Goal: Communication & Community: Answer question/provide support

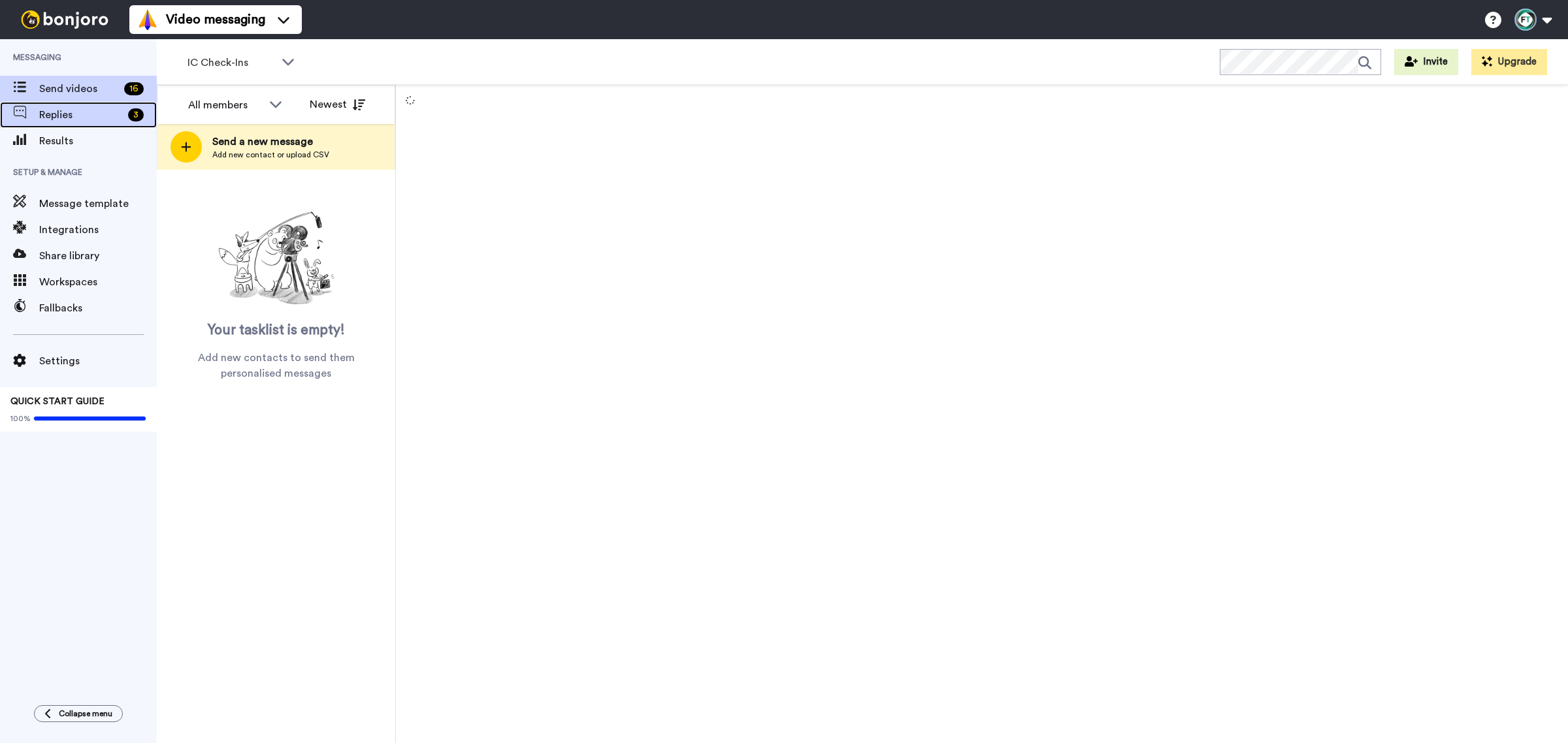
click at [95, 113] on span "Replies" at bounding box center [81, 115] width 84 height 16
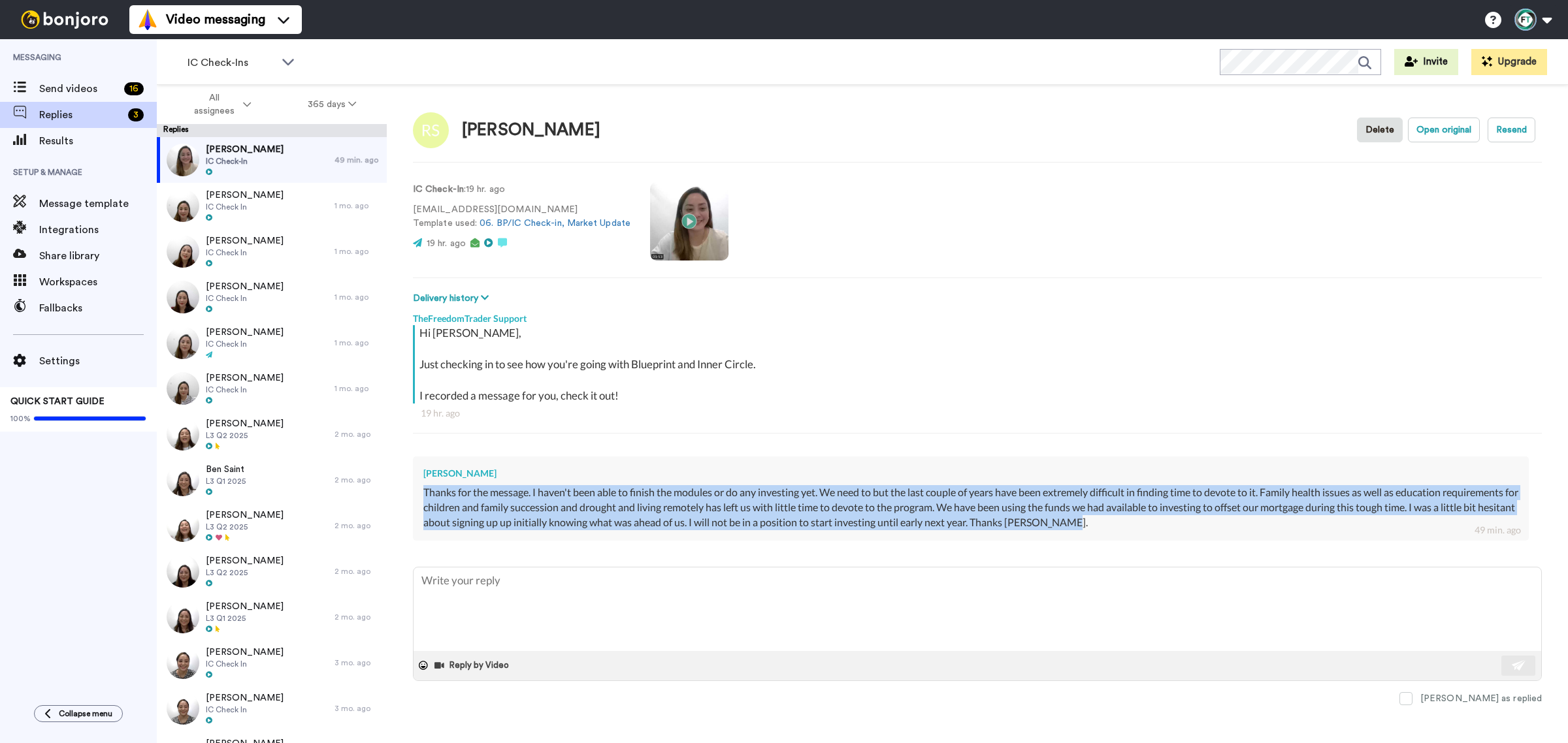
drag, startPoint x: 1121, startPoint y: 523, endPoint x: 421, endPoint y: 488, distance: 700.9
click at [421, 488] on div "Ross Severin Thanks for the message. I haven't been able to finish the modules …" at bounding box center [970, 498] width 1116 height 84
copy div "Thanks for the message. I haven't been able to finish the modules or do any inv…"
click at [485, 601] on textarea at bounding box center [977, 609] width 1127 height 84
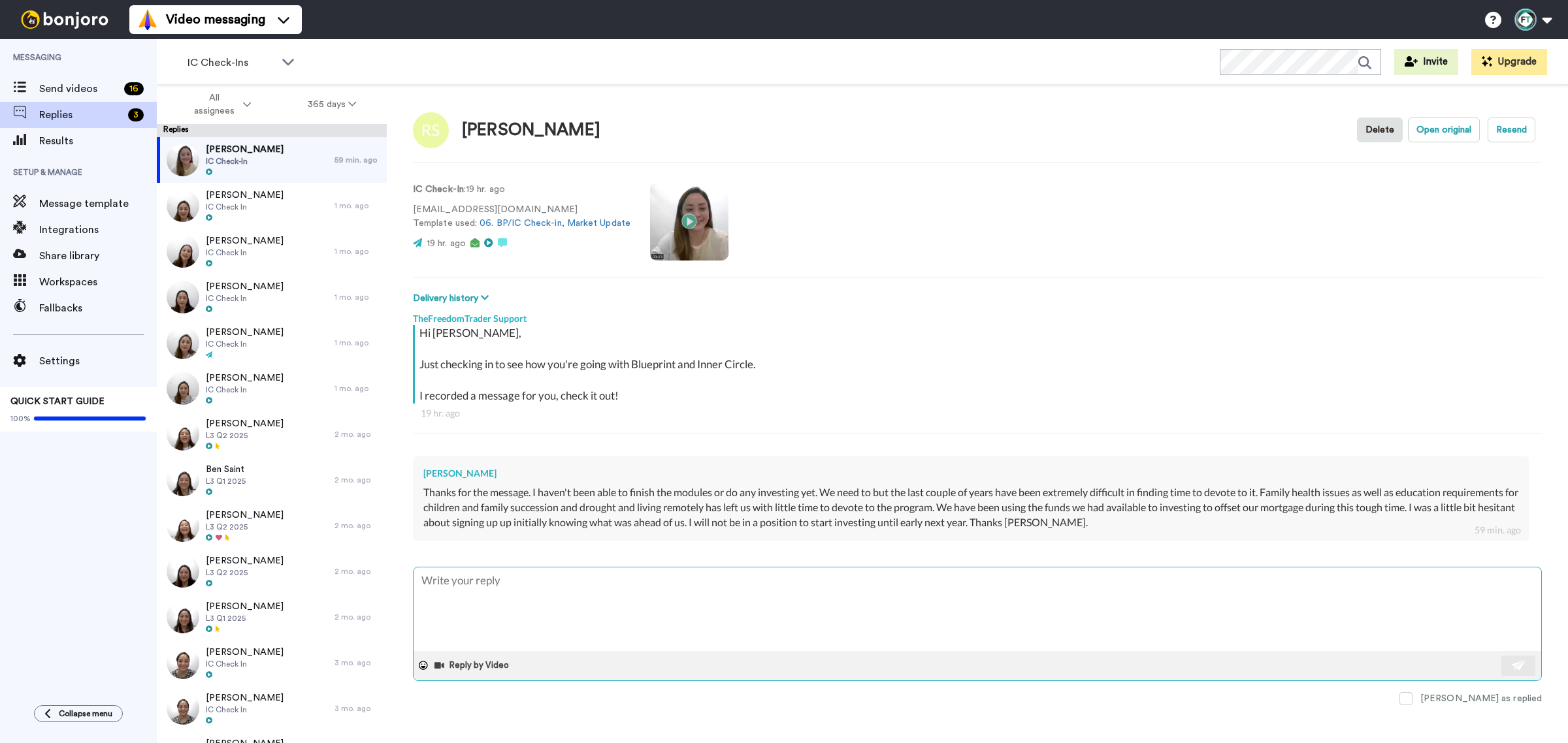
paste textarea "Hi Ross, thank you so much for sharing openly with us. We can only imagine how …"
type textarea "x"
type textarea "Hi Ross, thank you so much for sharing openly with us. We can only imagine how …"
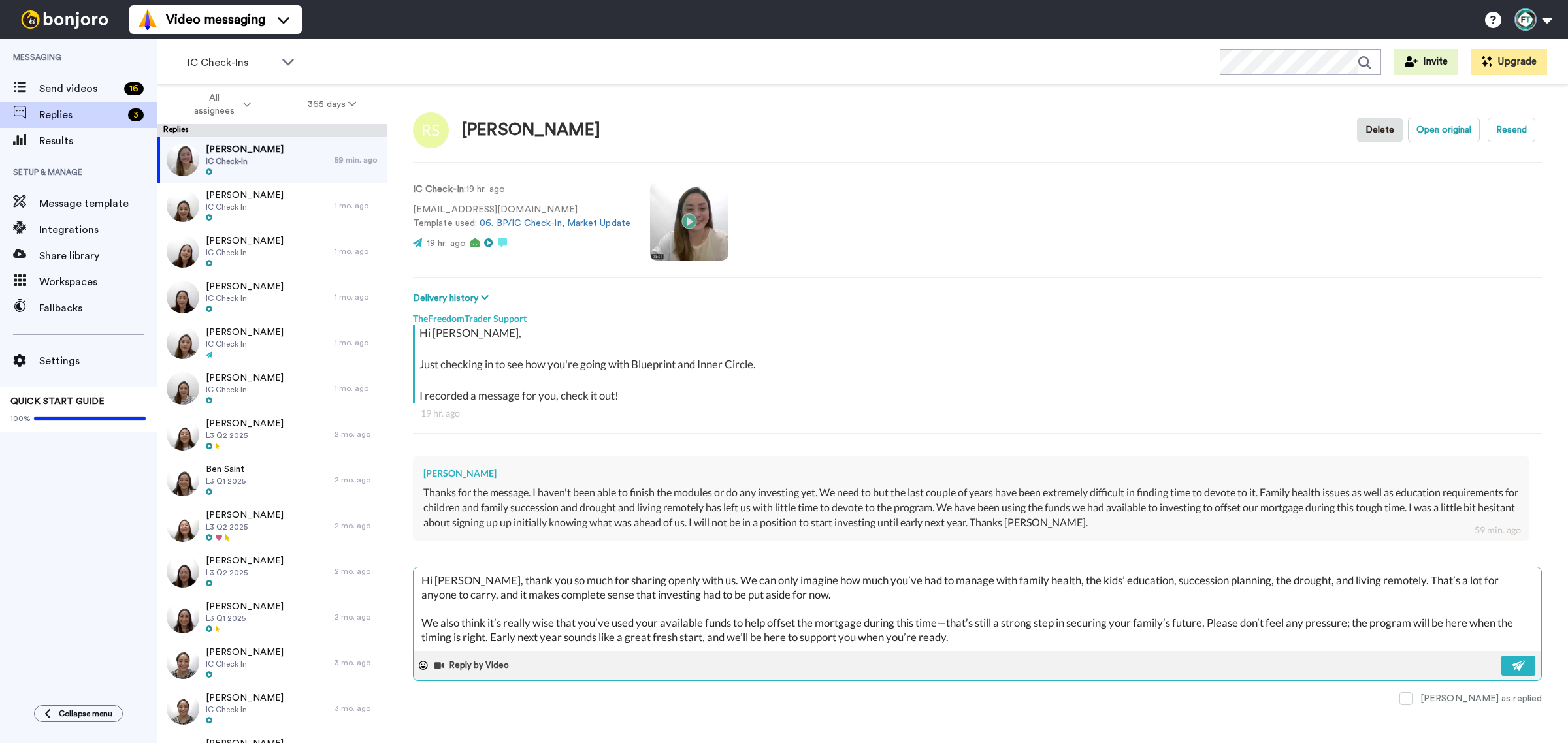
click at [466, 579] on textarea "Hi Ross, thank you so much for sharing openly with us. We can only imagine how …" at bounding box center [977, 609] width 1127 height 84
type textarea "x"
type textarea "Hi Ross, hank you so much for sharing openly with us. We can only imagine how m…"
type textarea "x"
type textarea "Hi Ross, hank you so much for sharing openly with us. We can only imagine how m…"
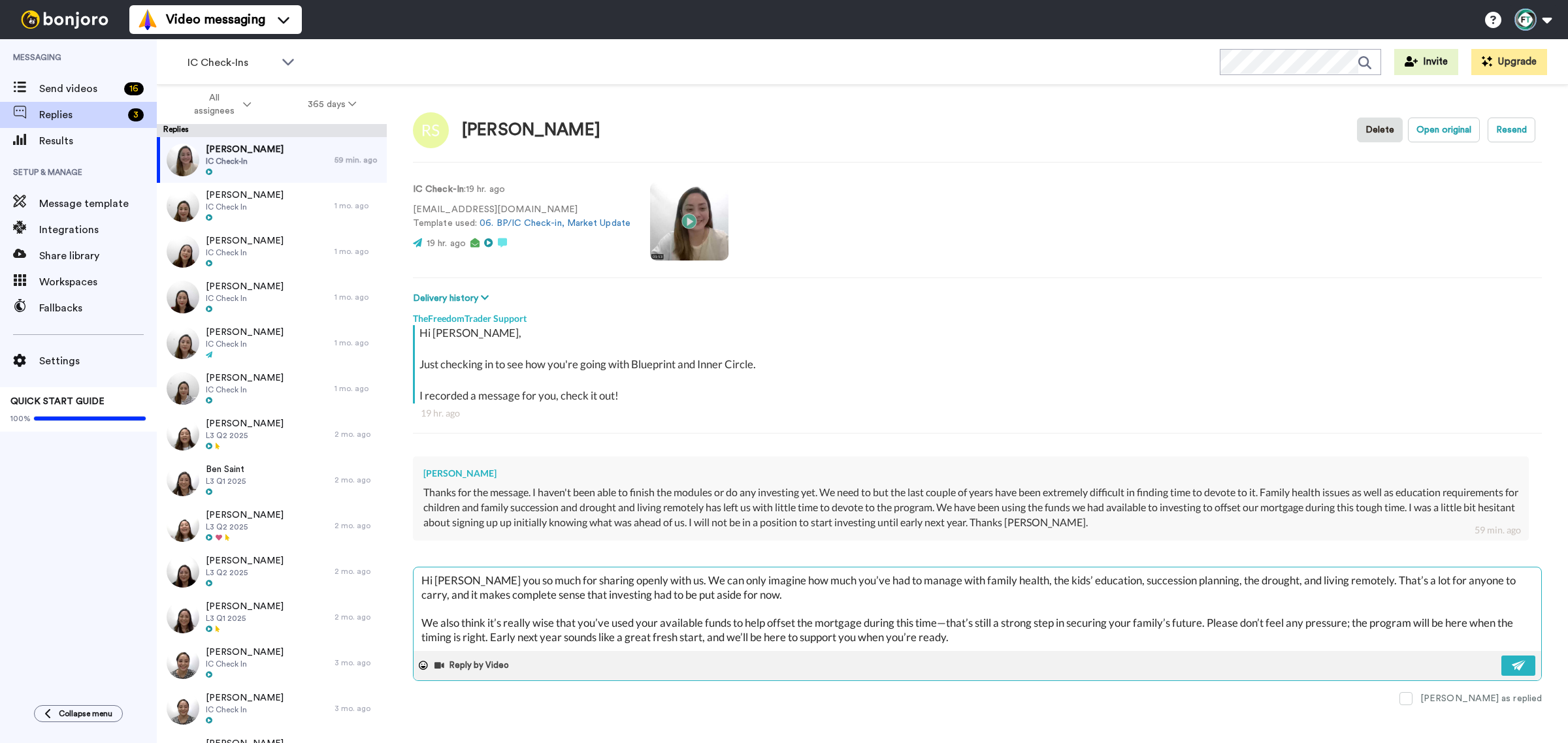
type textarea "x"
type textarea "Hi Ross, hank you so much for sharing openly with us. We can only imagine how m…"
type textarea "x"
type textarea "Hi Ross, Thank you so much for sharing openly with us. We can only imagine how …"
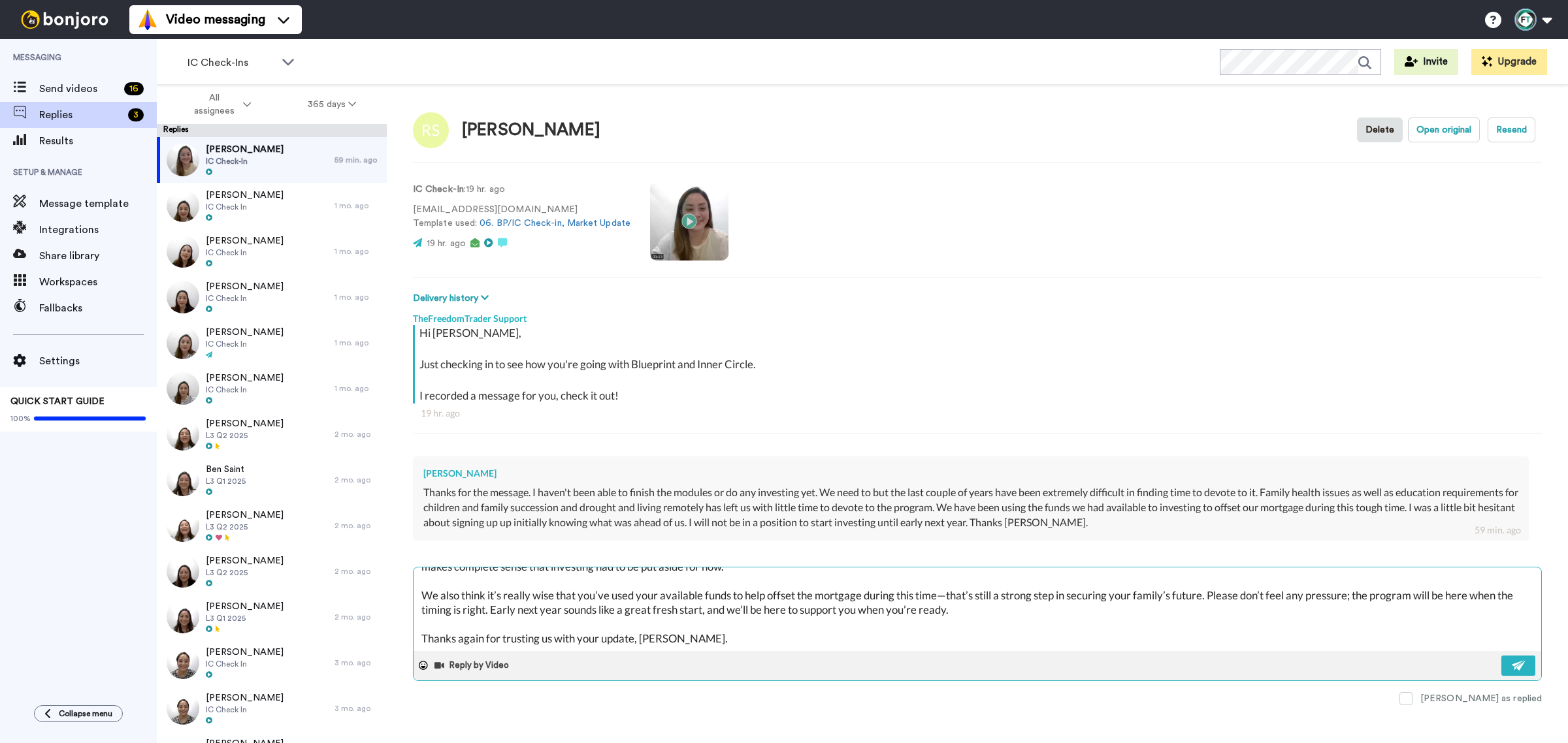
click at [710, 648] on textarea "Hi Ross, Thank you so much for sharing openly with us. We can only imagine how …" at bounding box center [977, 609] width 1127 height 84
type textarea "x"
type textarea "Hi Ross, Thank you so much for sharing openly with us. We can only imagine how …"
type textarea "x"
type textarea "Hi Ross, Thank you so much for sharing openly with us. We can only imagine how …"
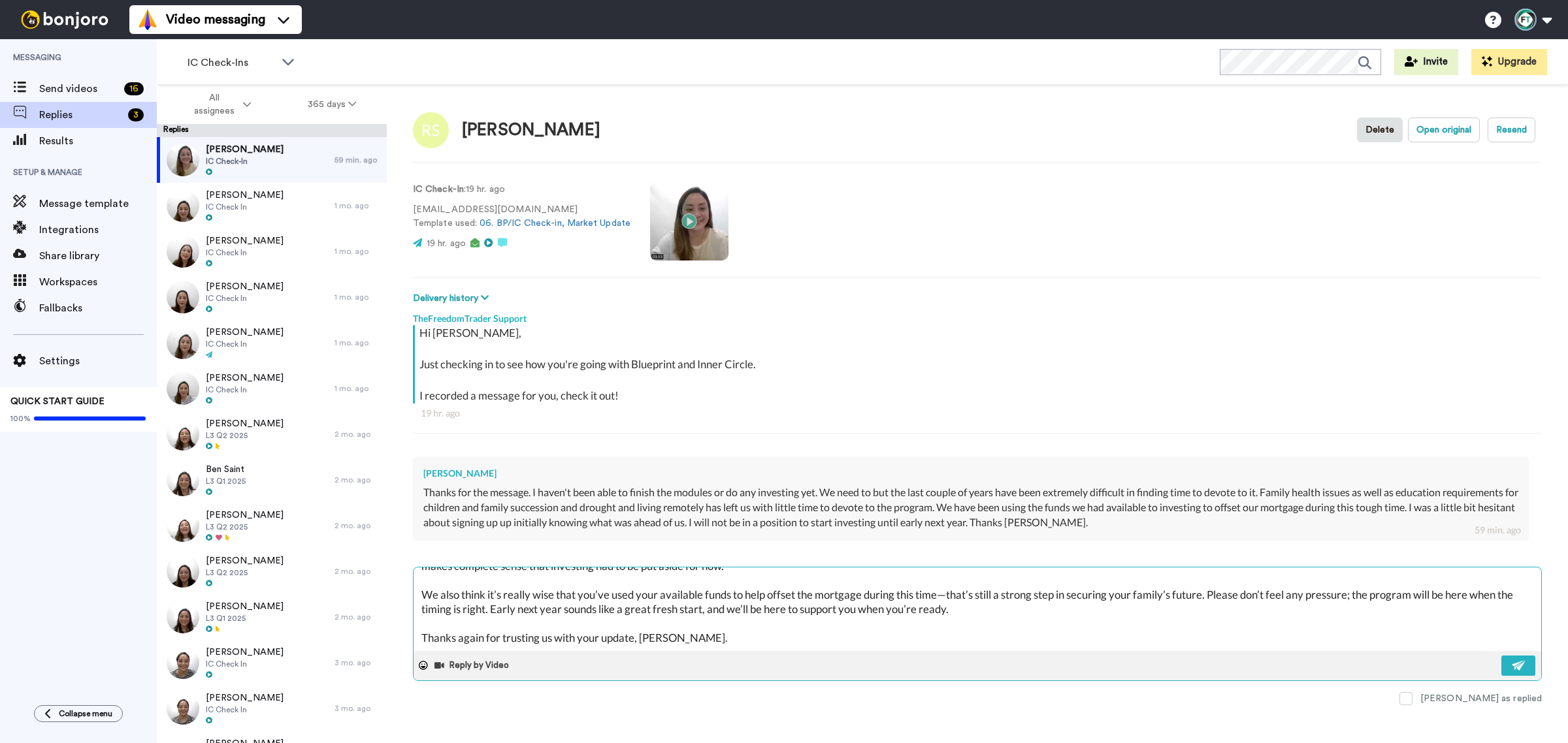
scroll to position [78, 0]
type textarea "x"
type textarea "Hi Ross, Thank you so much for sharing openly with us. We can only imagine how …"
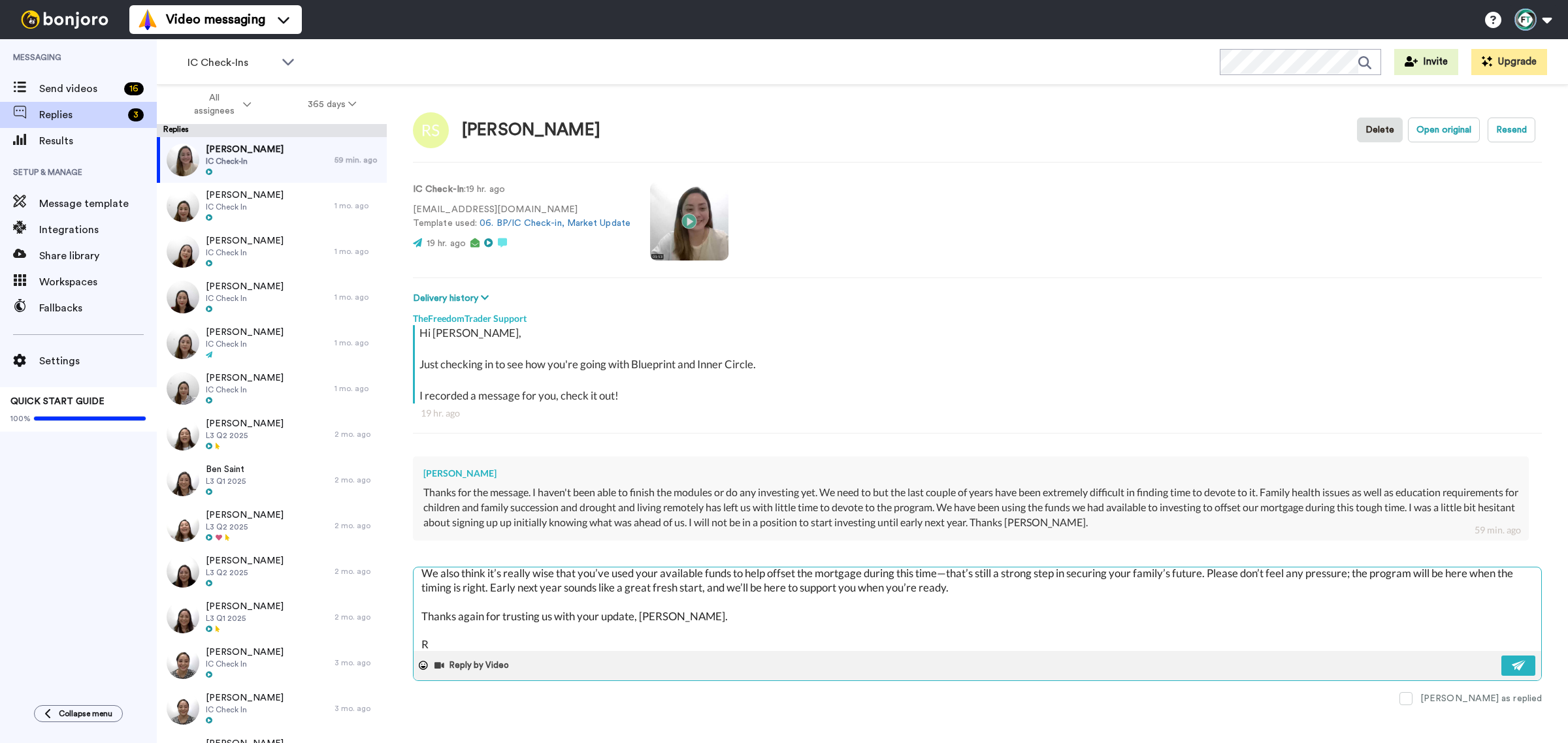
type textarea "x"
type textarea "Hi Ross, Thank you so much for sharing openly with us. We can only imagine how …"
type textarea "x"
type textarea "Hi Ross, Thank you so much for sharing openly with us. We can only imagine how …"
type textarea "x"
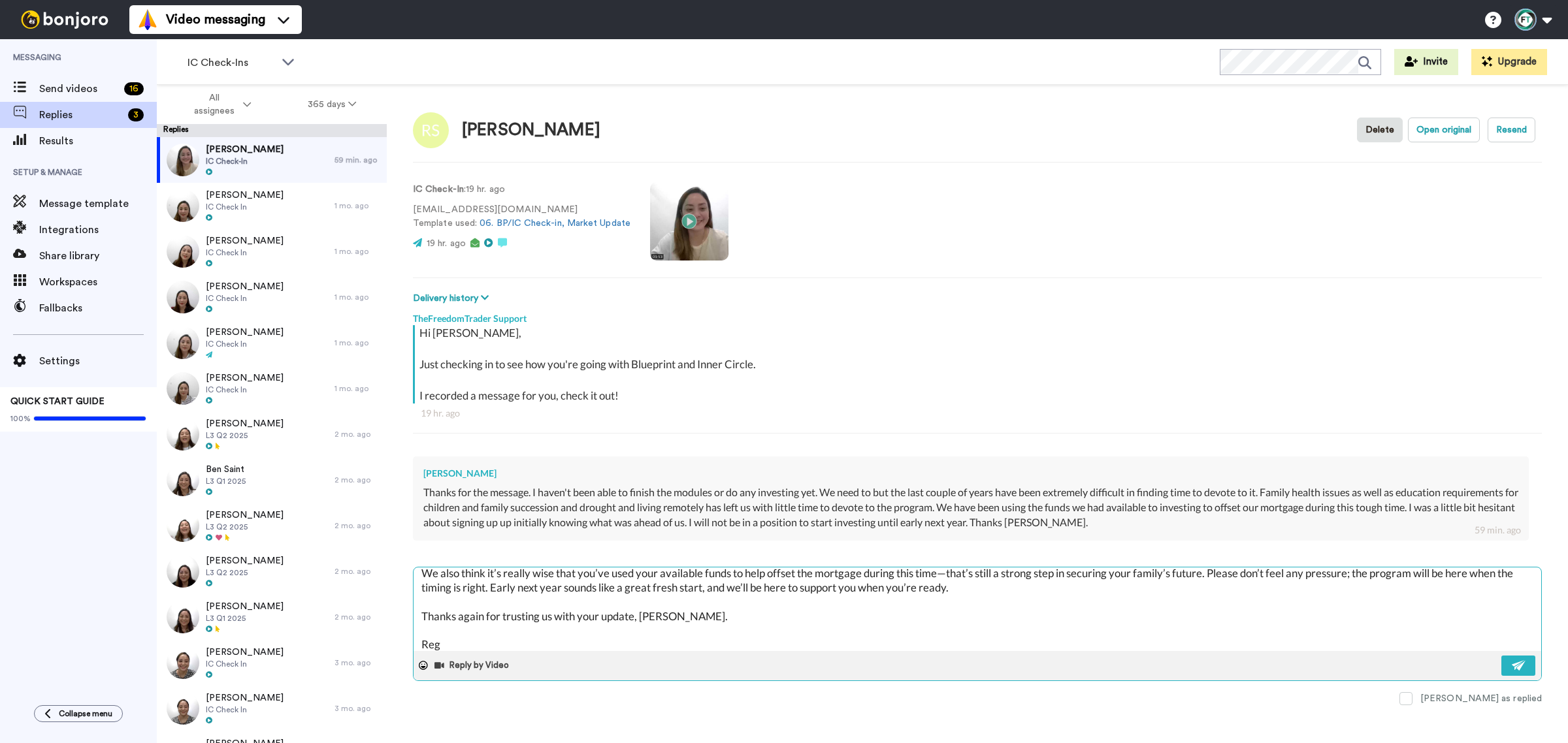
type textarea "Hi Ross, Thank you so much for sharing openly with us. We can only imagine how …"
type textarea "x"
type textarea "Hi Ross, Thank you so much for sharing openly with us. We can only imagine how …"
type textarea "x"
type textarea "Hi Ross, Thank you so much for sharing openly with us. We can only imagine how …"
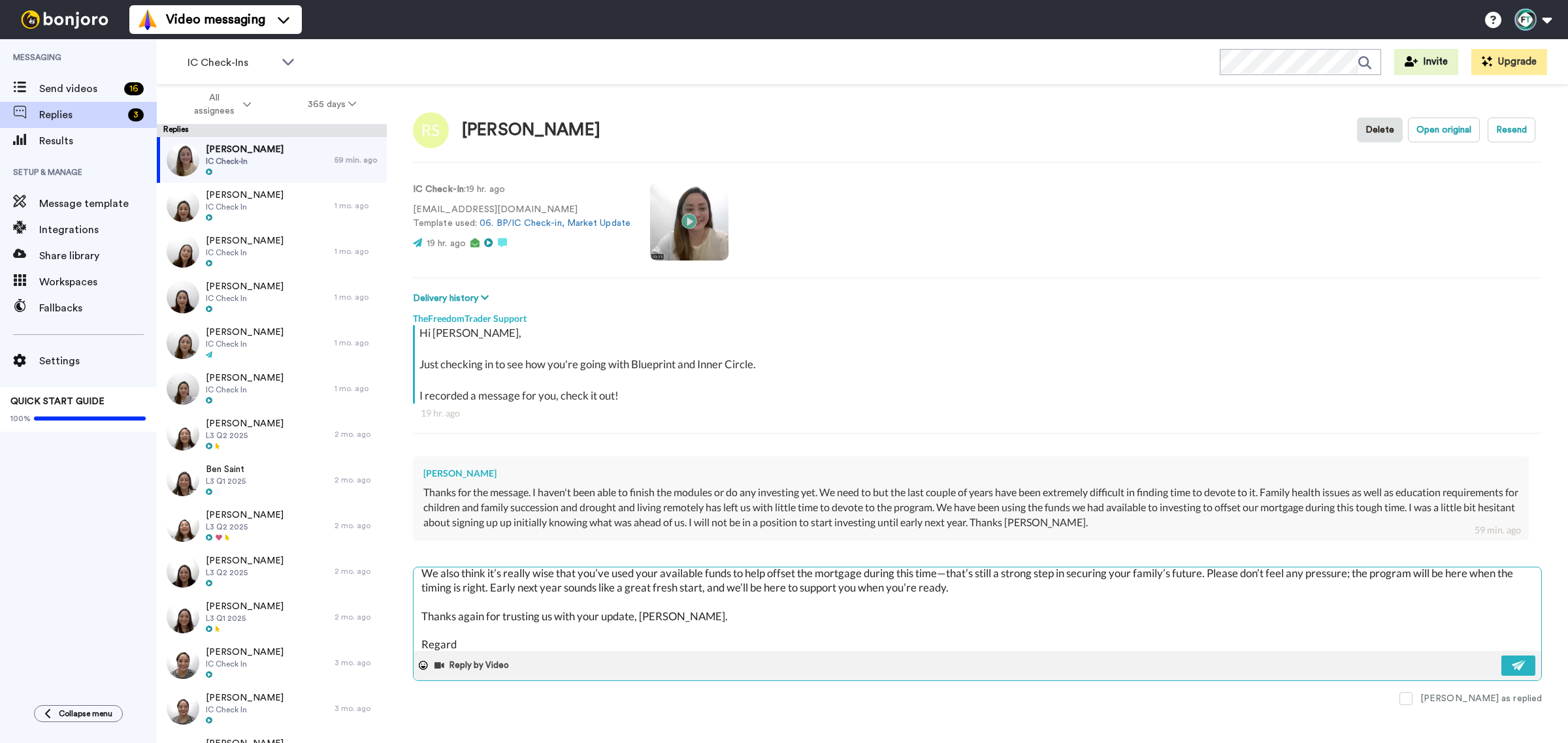
type textarea "x"
type textarea "Hi Ross, Thank you so much for sharing openly with us. We can only imagine how …"
type textarea "x"
type textarea "Hi Ross, Thank you so much for sharing openly with us. We can only imagine how …"
type textarea "x"
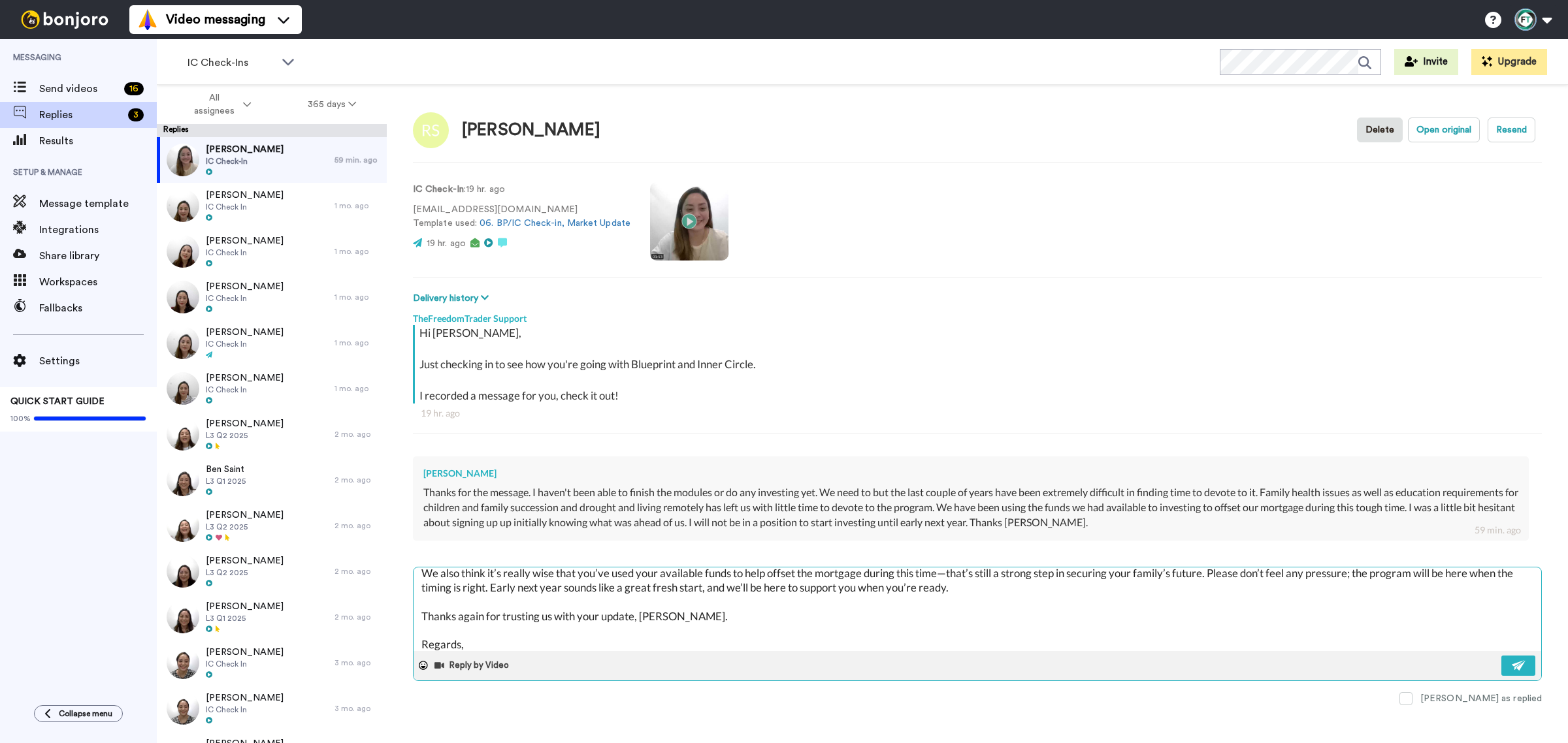
type textarea "Hi Ross, Thank you so much for sharing openly with us. We can only imagine how …"
type textarea "x"
type textarea "Hi Ross, Thank you so much for sharing openly with us. We can only imagine how …"
type textarea "x"
type textarea "Hi Ross, Thank you so much for sharing openly with us. We can only imagine how …"
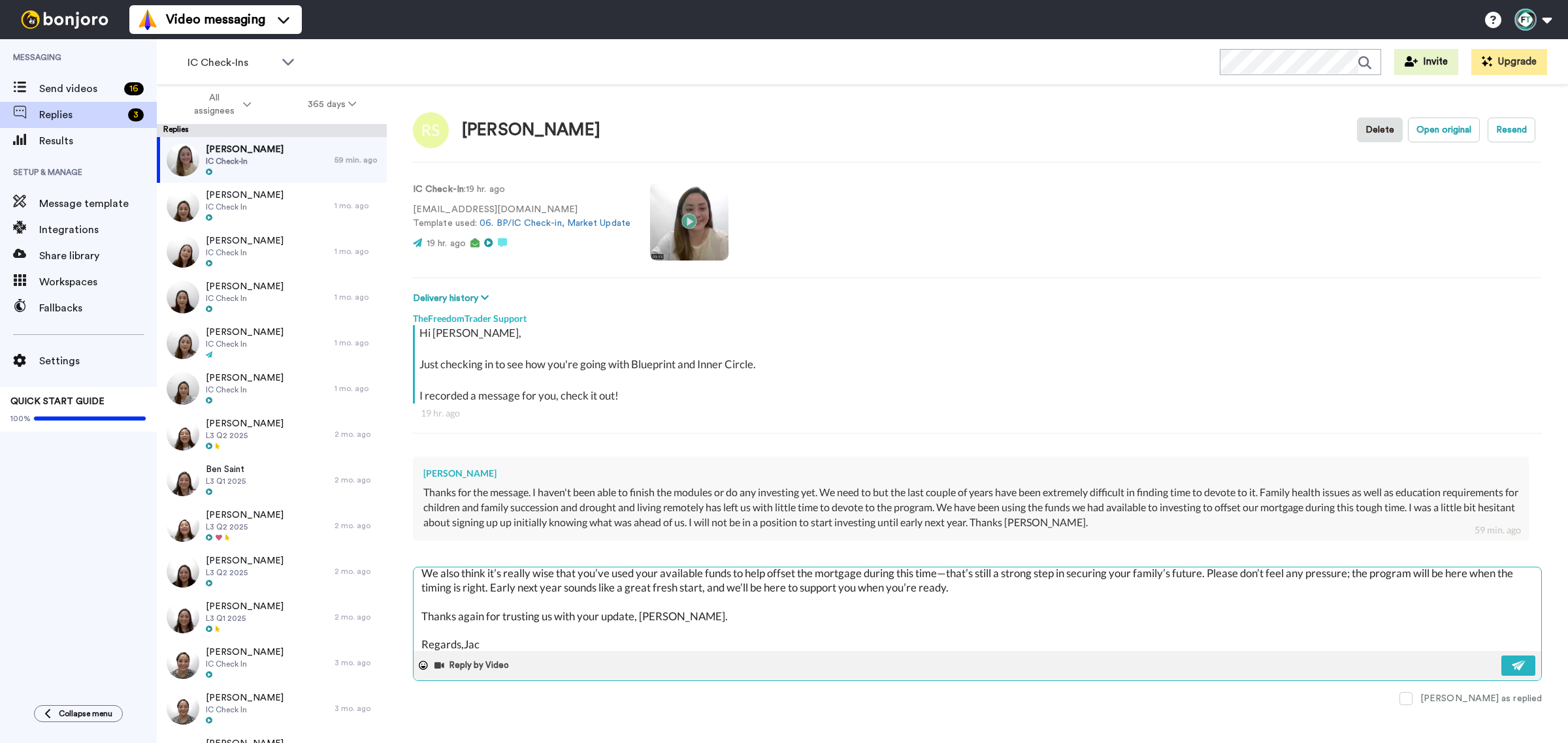
type textarea "x"
type textarea "Hi Ross, Thank you so much for sharing openly with us. We can only imagine how …"
type textarea "x"
type textarea "Hi Ross, Thank you so much for sharing openly with us. We can only imagine how …"
type textarea "x"
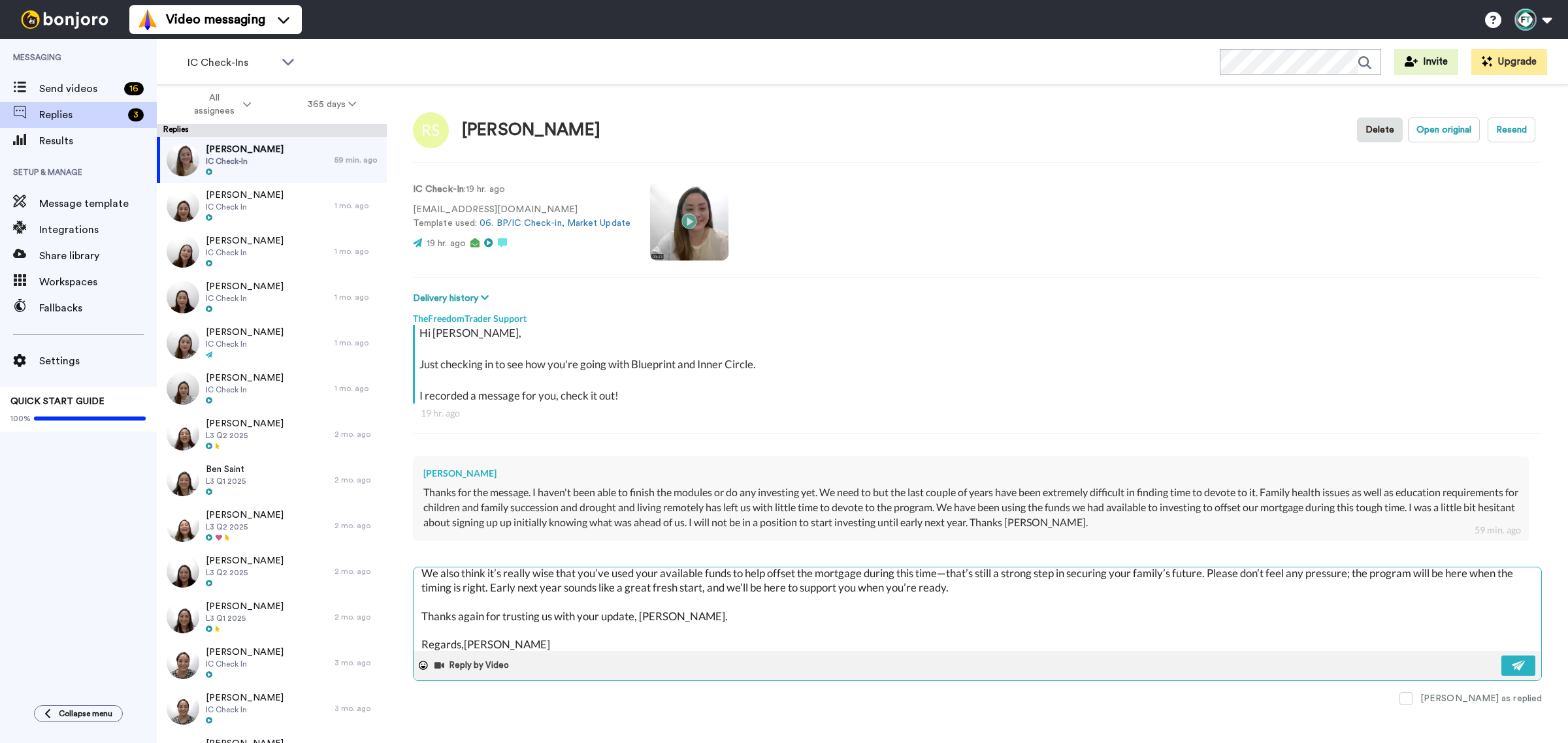
type textarea "Hi Ross, Thank you so much for sharing openly with us. We can only imagine how …"
type textarea "x"
type textarea "Hi Ross, Thank you so much for sharing openly with us. We can only imagine how …"
type textarea "x"
type textarea "Hi Ross, Thank you so much for sharing openly with us. We can only imagine how …"
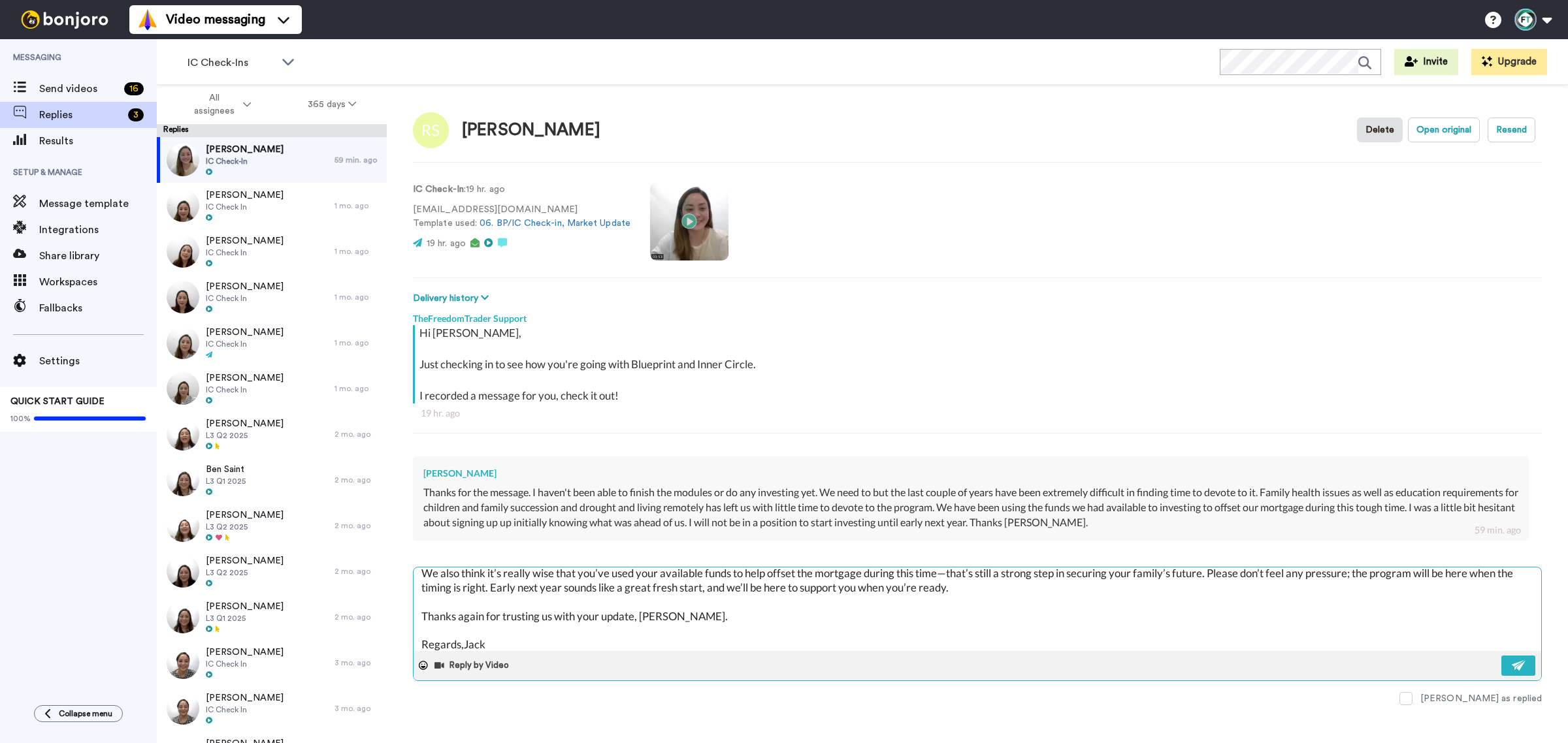
type textarea "x"
type textarea "Hi Ross, Thank you so much for sharing openly with us. We can only imagine how …"
type textarea "x"
type textarea "Hi Ross, Thank you so much for sharing openly with us. We can only imagine how …"
type textarea "x"
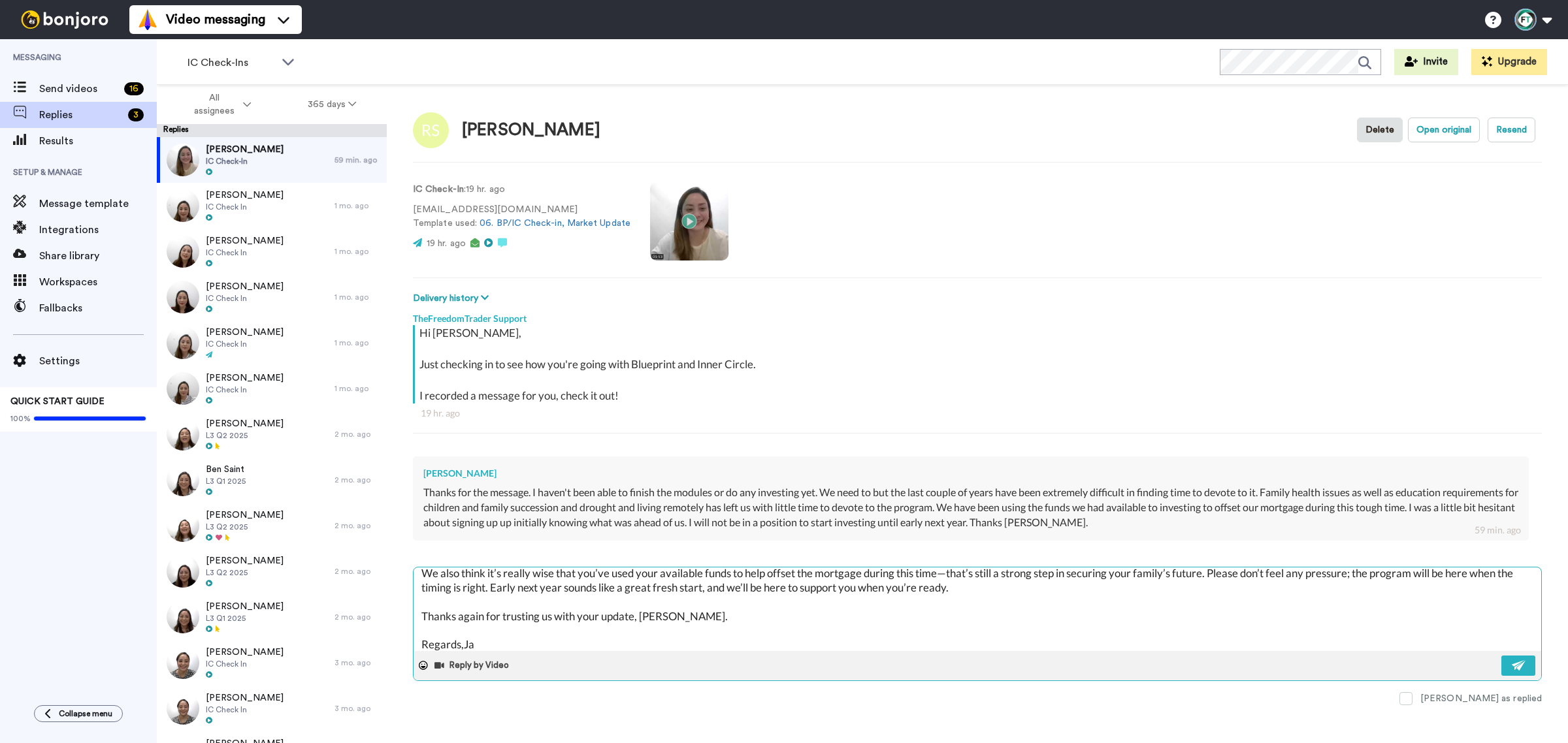
type textarea "Hi Ross, Thank you so much for sharing openly with us. We can only imagine how …"
type textarea "x"
type textarea "Hi Ross, Thank you so much for sharing openly with us. We can only imagine how …"
type textarea "x"
type textarea "Hi Ross, Thank you so much for sharing openly with us. We can only imagine how …"
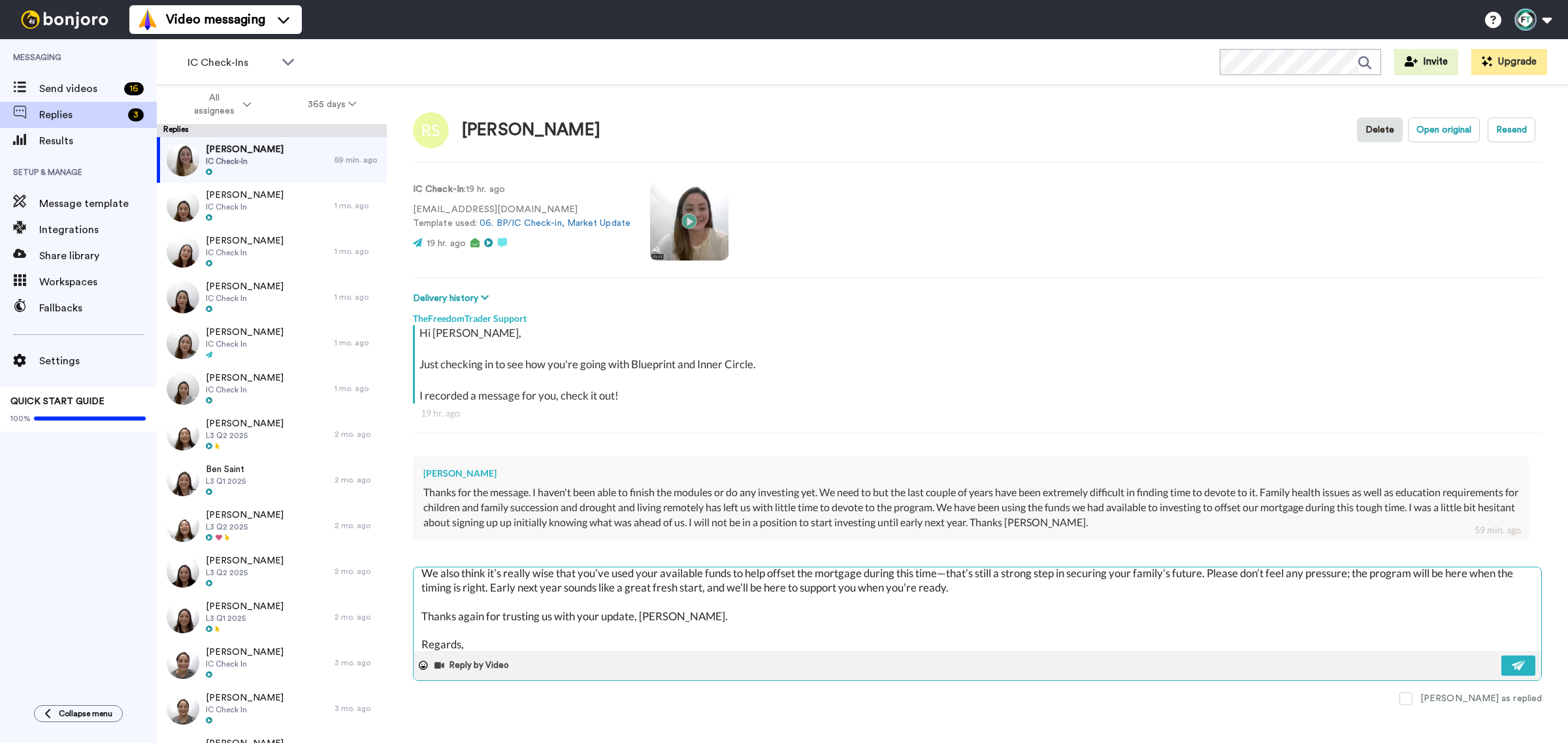
scroll to position [92, 0]
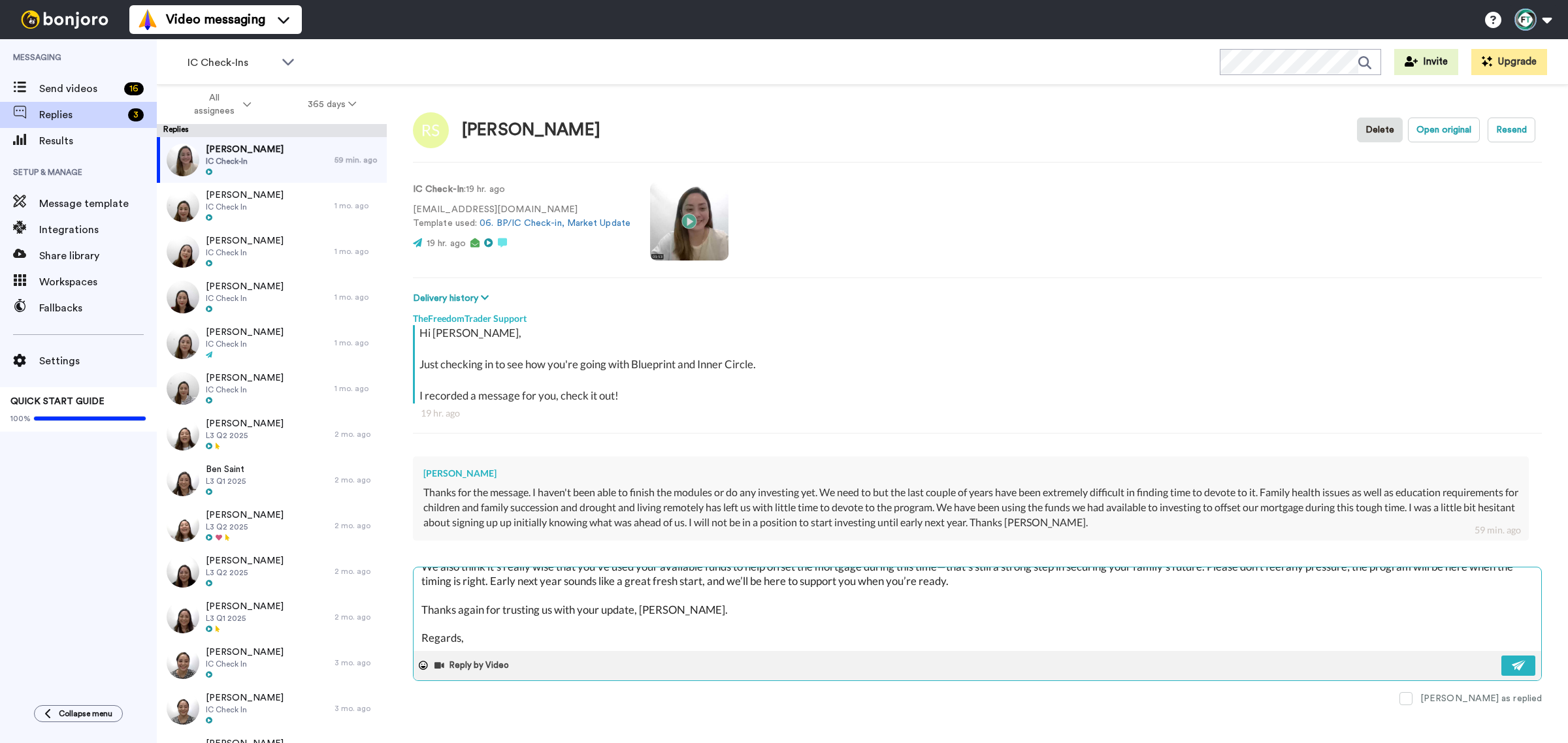
type textarea "x"
type textarea "Hi Ross, Thank you so much for sharing openly with us. We can only imagine how …"
type textarea "x"
type textarea "Hi Ross, Thank you so much for sharing openly with us. We can only imagine how …"
type textarea "x"
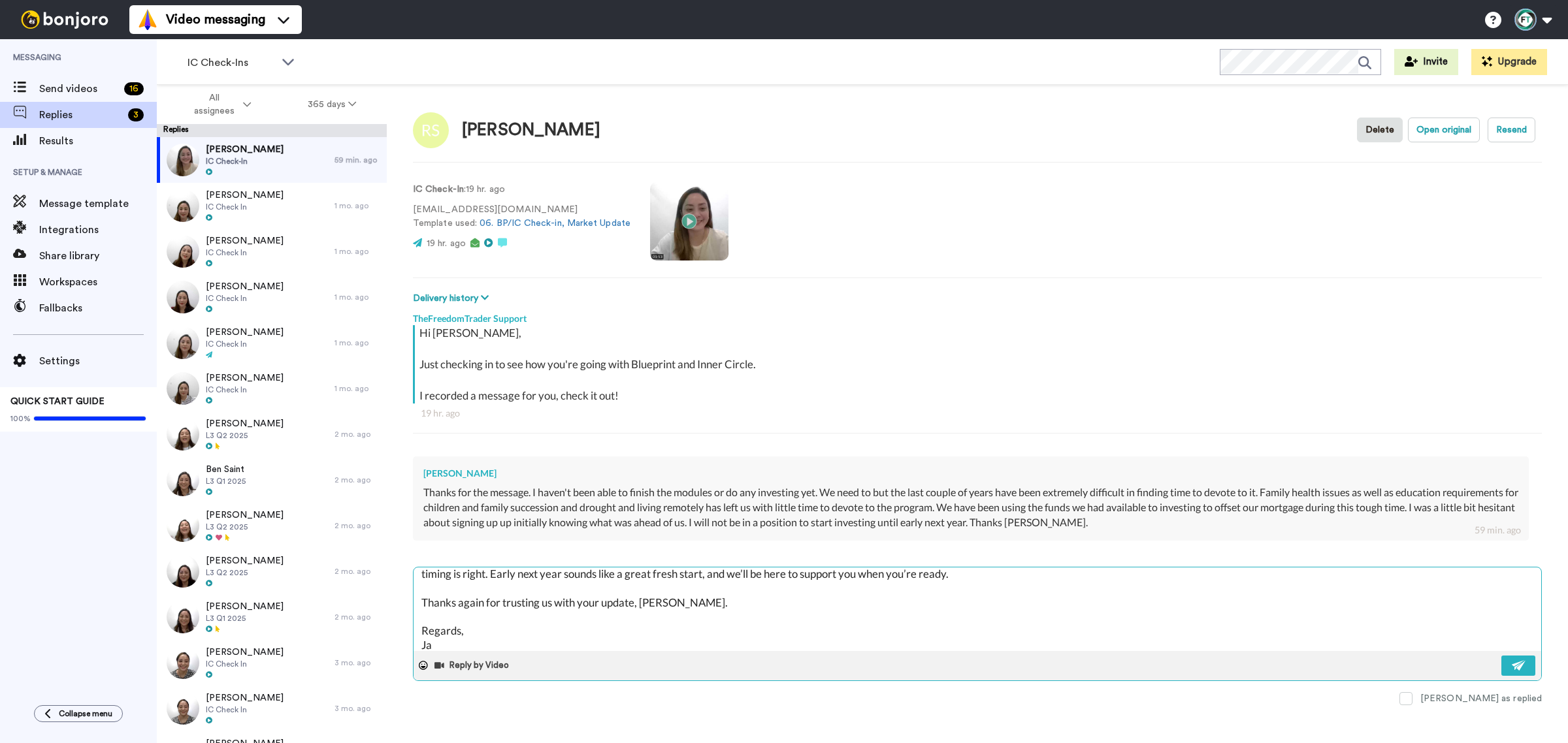
type textarea "Hi Ross, Thank you so much for sharing openly with us. We can only imagine how …"
type textarea "x"
type textarea "Hi Ross, Thank you so much for sharing openly with us. We can only imagine how …"
type textarea "x"
type textarea "Hi Ross, Thank you so much for sharing openly with us. We can only imagine how …"
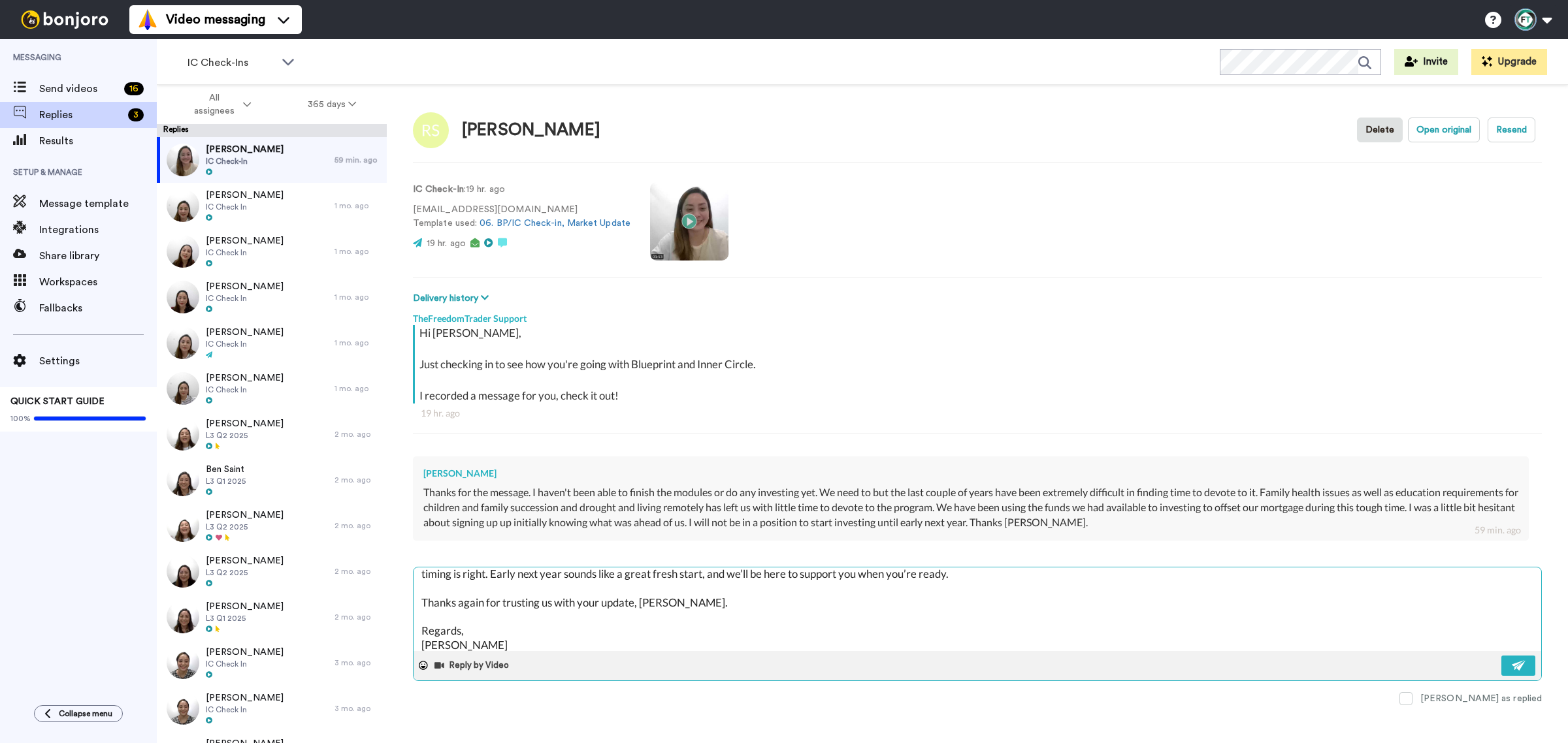
type textarea "x"
type textarea "Hi Ross, Thank you so much for sharing openly with us. We can only imagine how …"
type textarea "x"
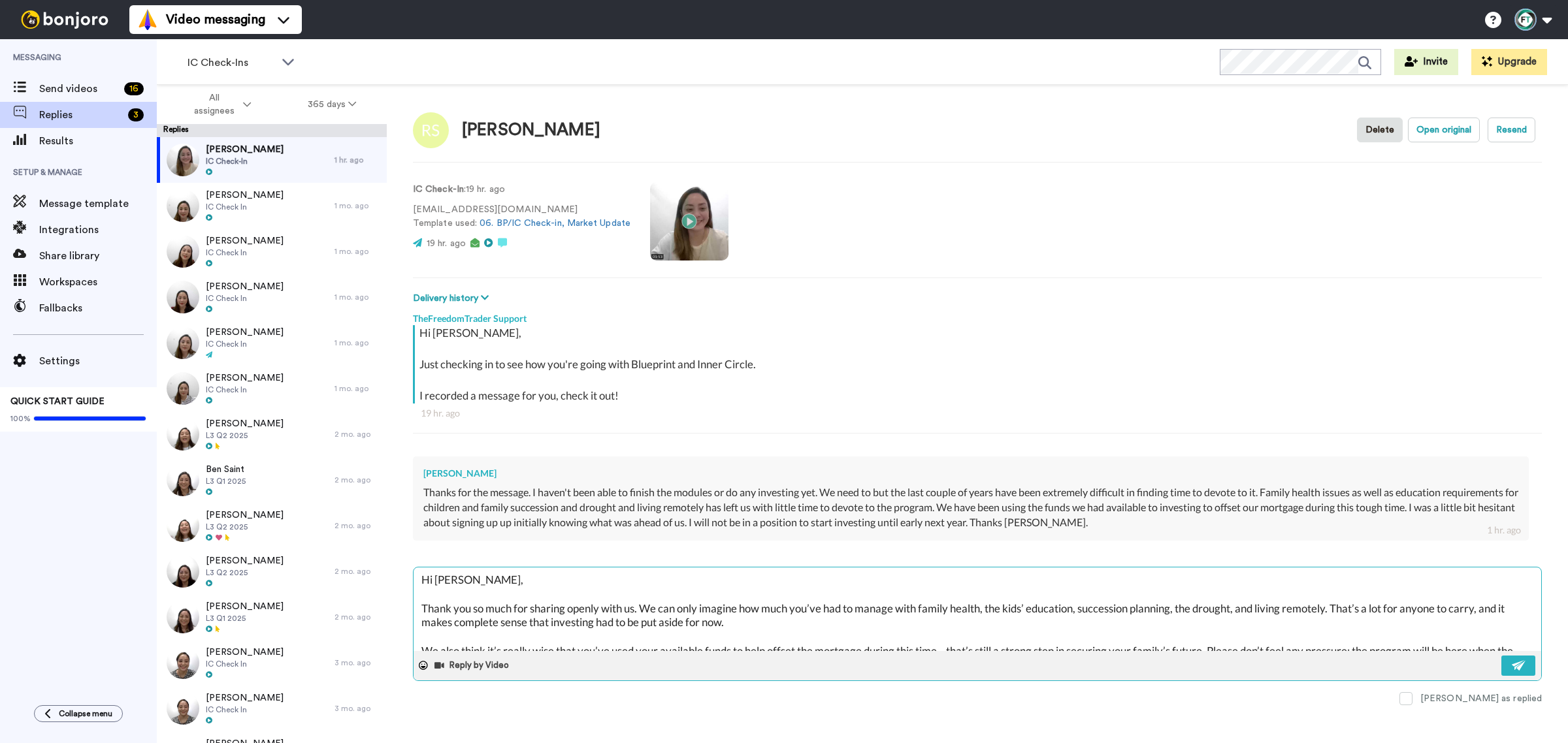
scroll to position [0, 0]
type textarea "Hi Ross, Thank you so much for sharing openly with us. We can only imagine how …"
click at [1514, 666] on img at bounding box center [1519, 666] width 15 height 11
type textarea "x"
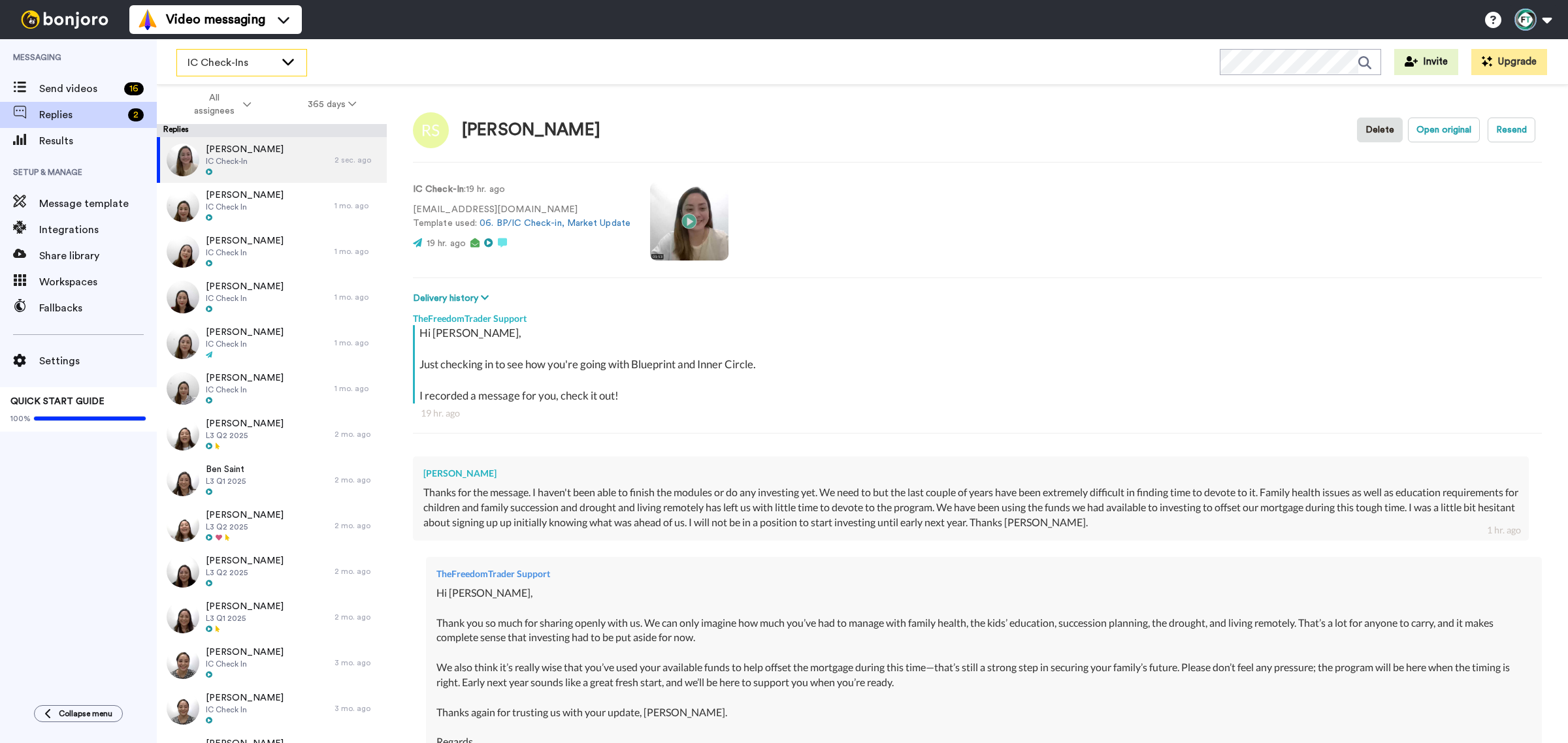
click at [268, 55] on span "IC Check-Ins" at bounding box center [232, 63] width 88 height 16
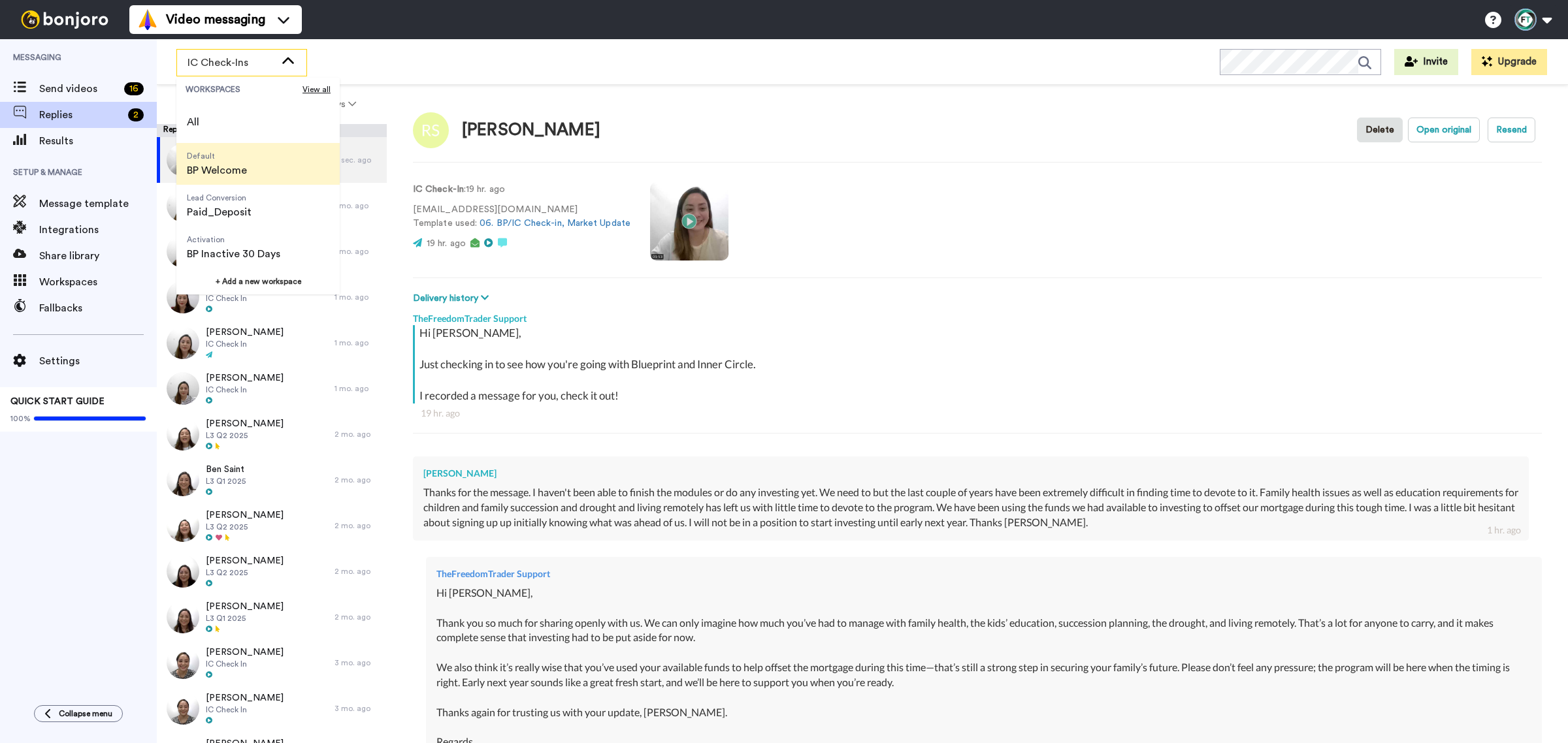
click at [243, 172] on span "BP Welcome" at bounding box center [217, 170] width 60 height 16
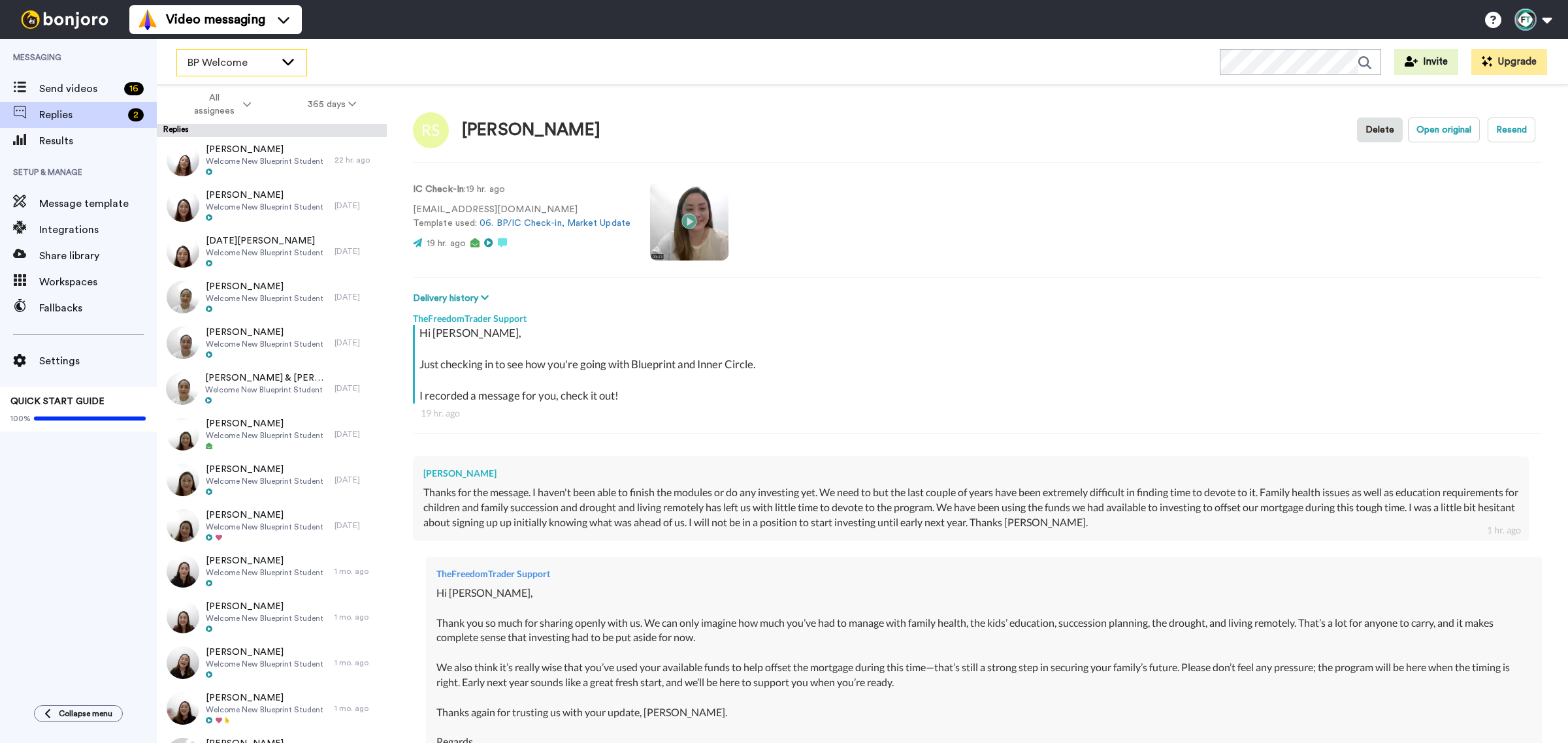
click at [237, 73] on div "BP Welcome" at bounding box center [242, 63] width 129 height 26
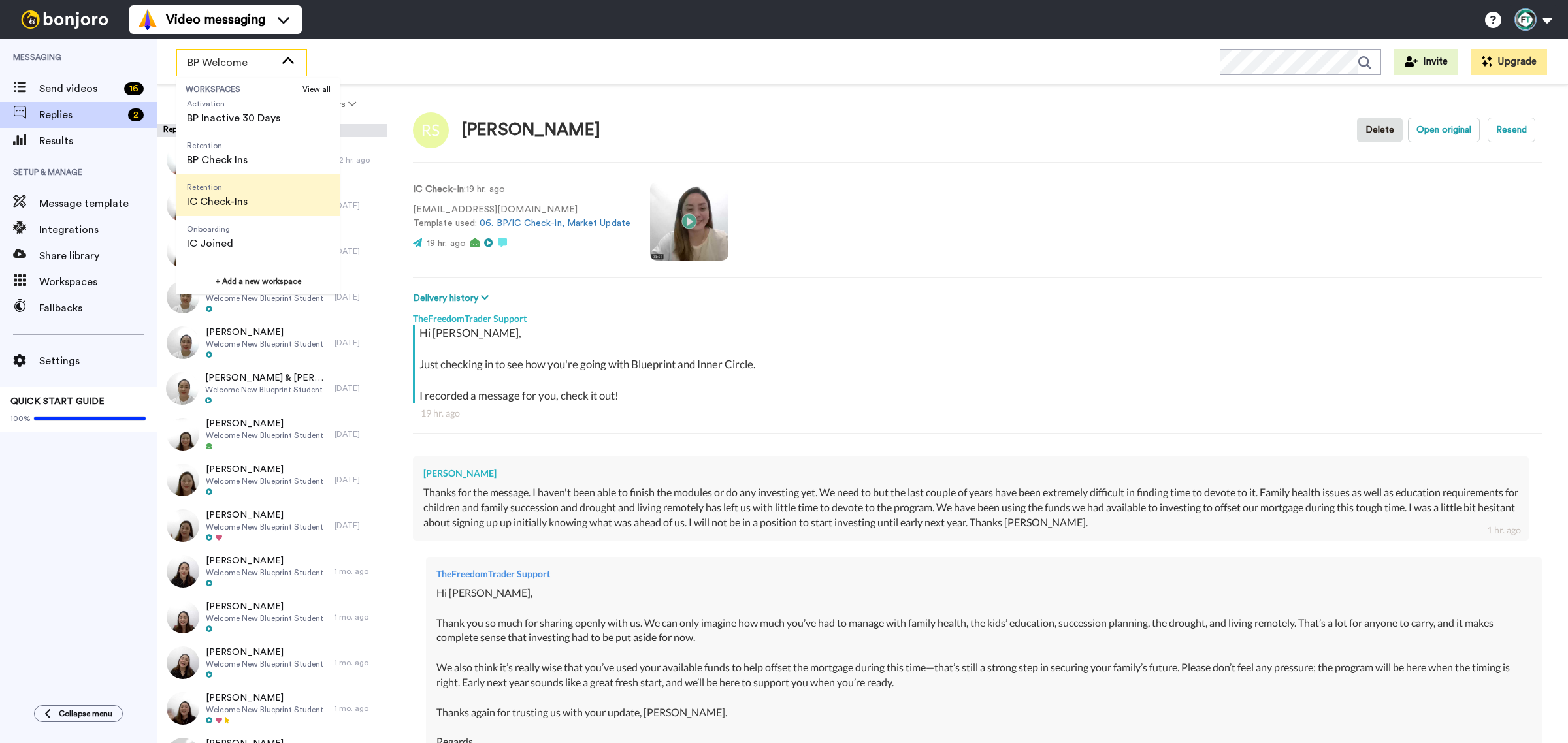
scroll to position [163, 0]
click at [256, 216] on li "Onboarding IC Joined" at bounding box center [258, 210] width 163 height 42
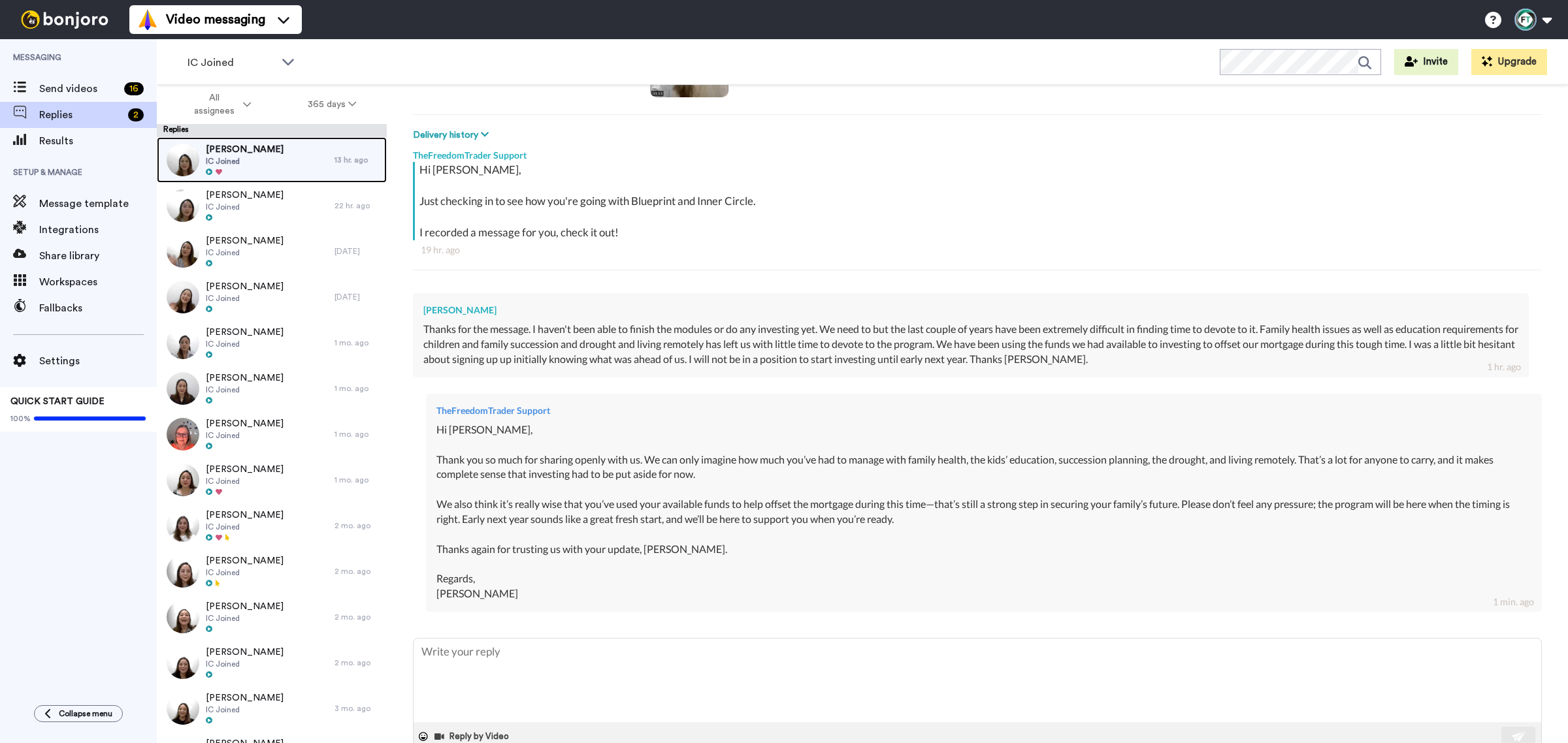
click at [262, 149] on span "[PERSON_NAME]" at bounding box center [244, 150] width 78 height 13
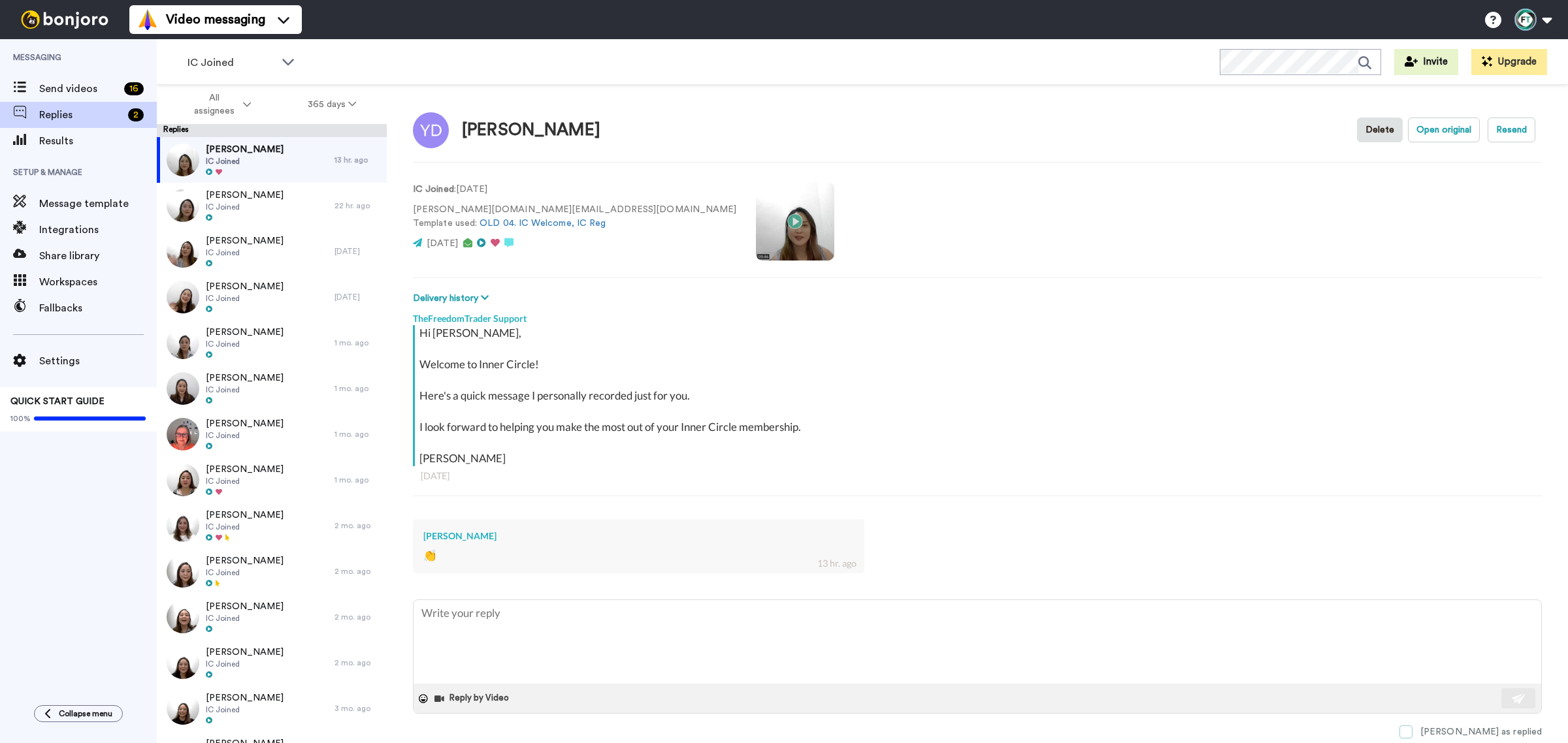
click at [1412, 729] on span at bounding box center [1406, 732] width 13 height 13
click at [580, 501] on div "Hi Yvette, Welcome to Inner Circle! Here's a quick message I personally recorde…" at bounding box center [977, 417] width 1129 height 184
type textarea "x"
